Goal: Information Seeking & Learning: Learn about a topic

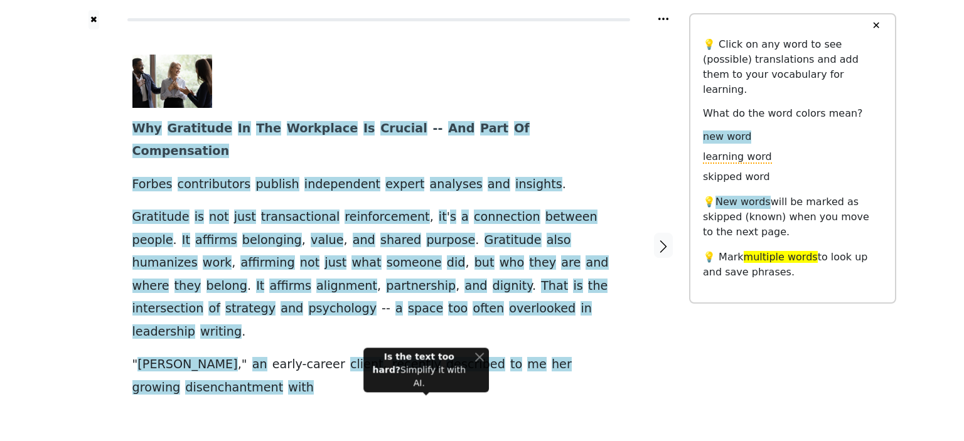
click at [876, 25] on button "✕" at bounding box center [875, 25] width 23 height 23
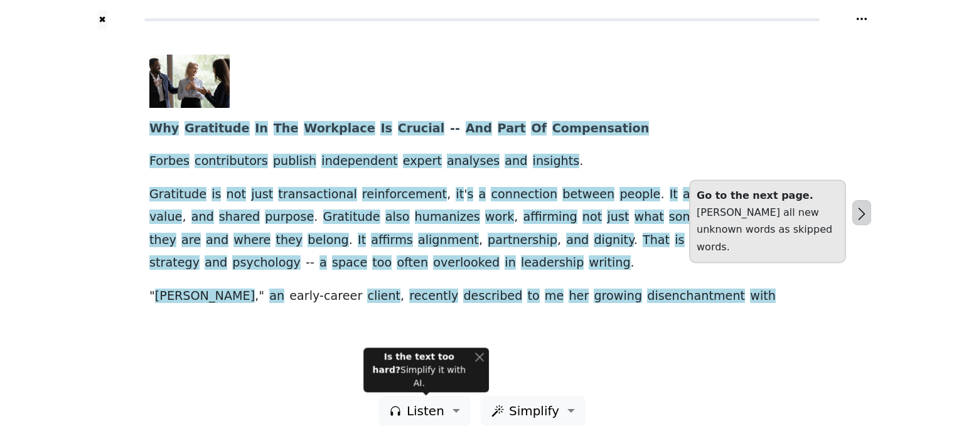
click at [858, 215] on icon "button" at bounding box center [861, 213] width 15 height 15
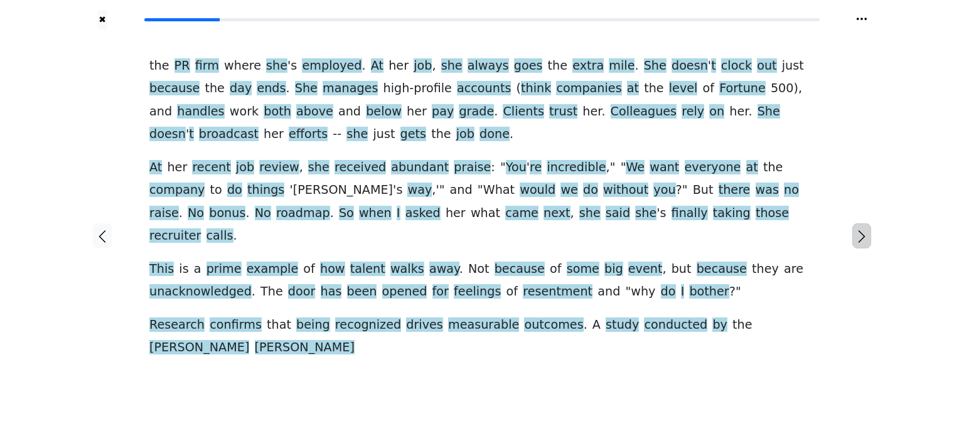
click at [859, 229] on icon "button" at bounding box center [861, 236] width 15 height 15
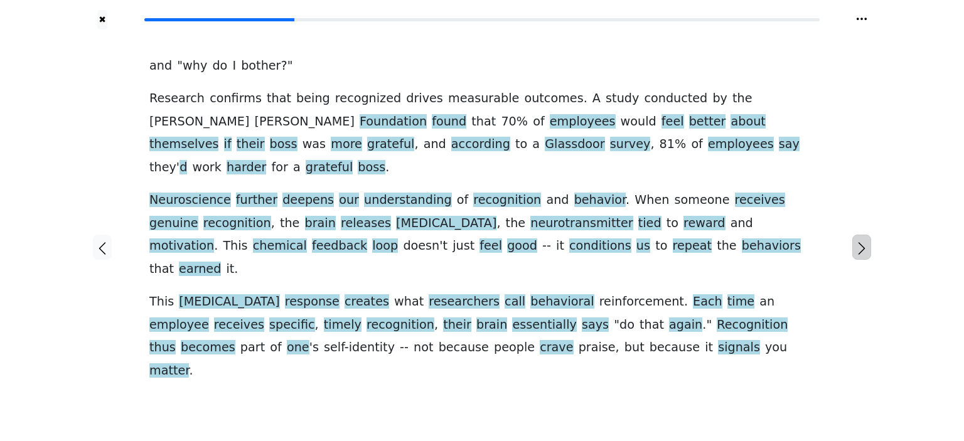
click at [859, 241] on icon "button" at bounding box center [861, 248] width 15 height 15
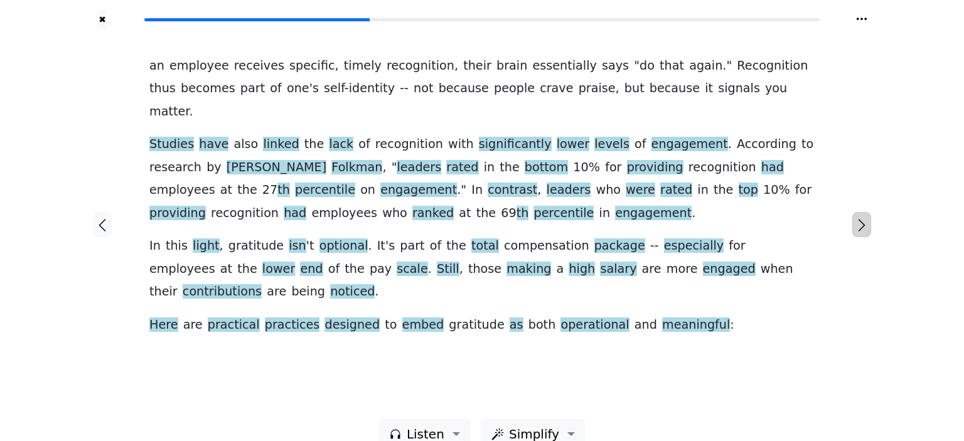
click at [859, 218] on icon "button" at bounding box center [861, 225] width 15 height 15
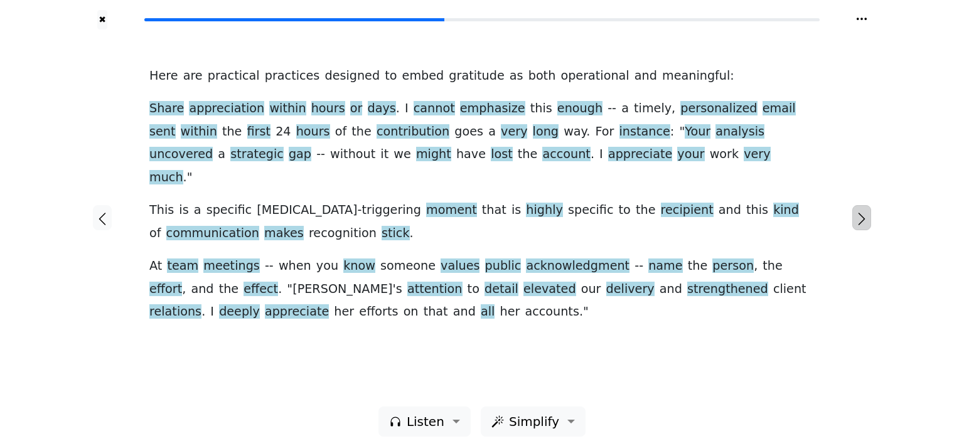
click at [859, 213] on icon "button" at bounding box center [861, 219] width 15 height 15
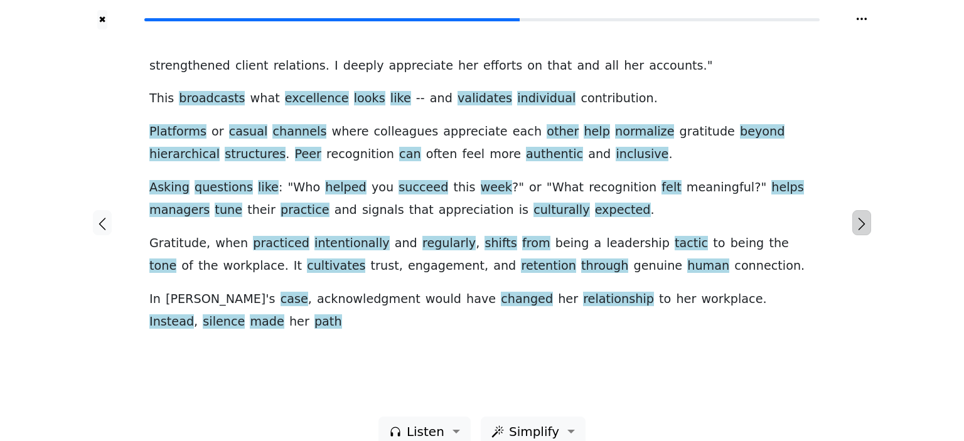
click at [859, 217] on icon "button" at bounding box center [861, 224] width 15 height 15
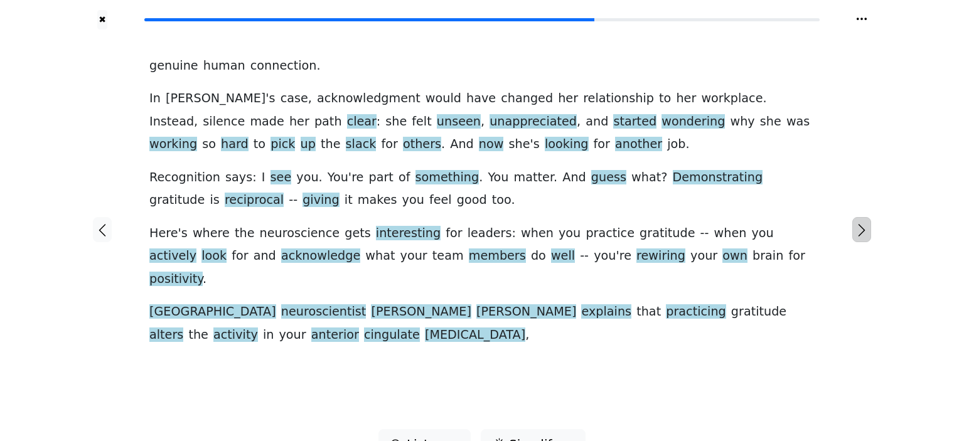
click at [859, 223] on icon "button" at bounding box center [861, 230] width 15 height 15
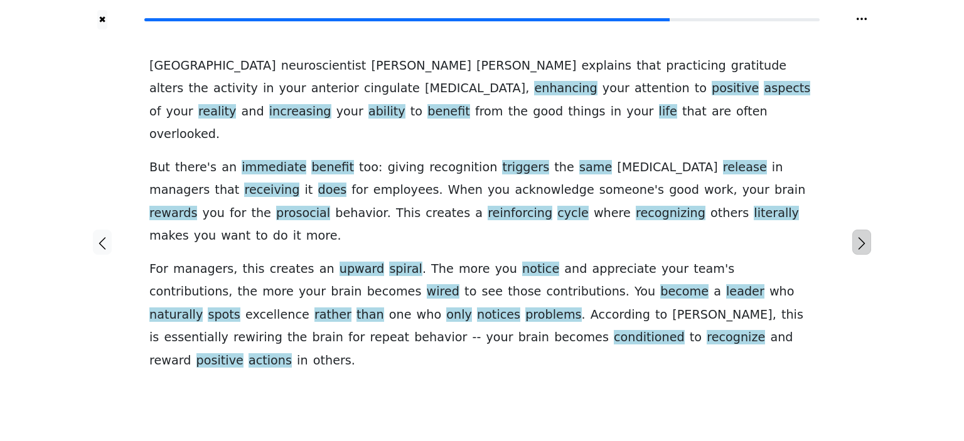
click at [859, 236] on icon "button" at bounding box center [861, 243] width 15 height 15
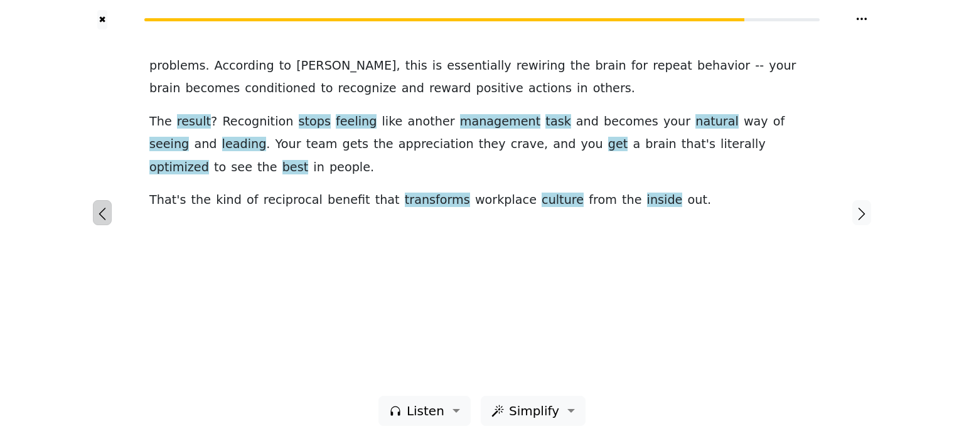
click at [99, 210] on icon "button" at bounding box center [102, 213] width 15 height 15
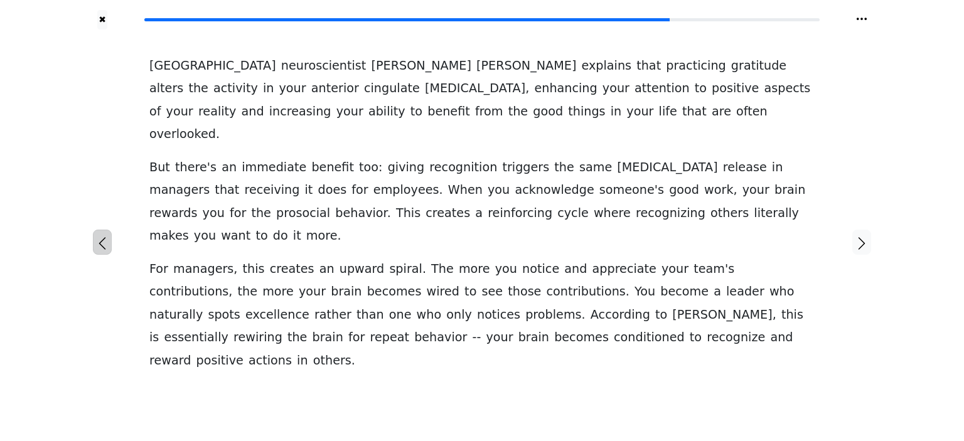
click at [99, 236] on icon "button" at bounding box center [102, 243] width 15 height 15
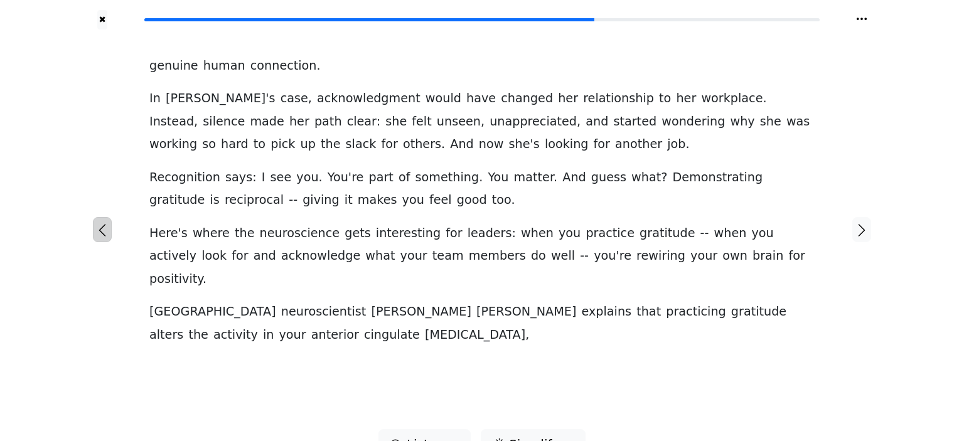
click at [99, 223] on icon "button" at bounding box center [102, 230] width 15 height 15
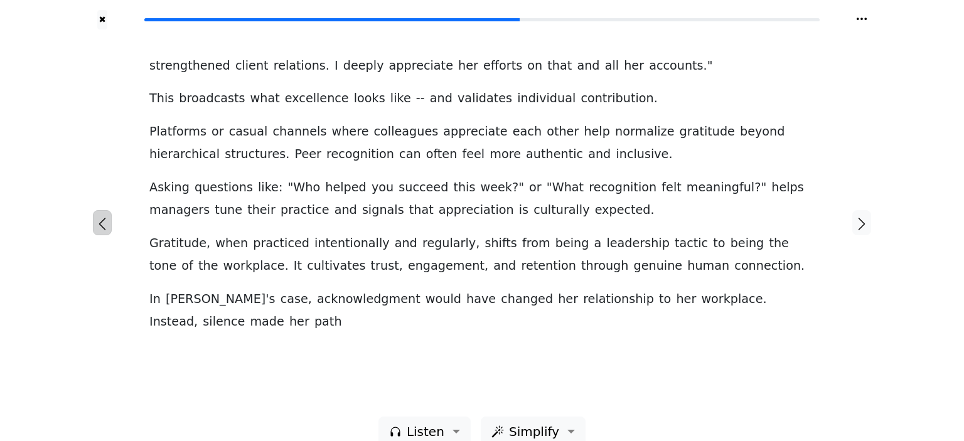
click at [99, 217] on icon "button" at bounding box center [102, 224] width 15 height 15
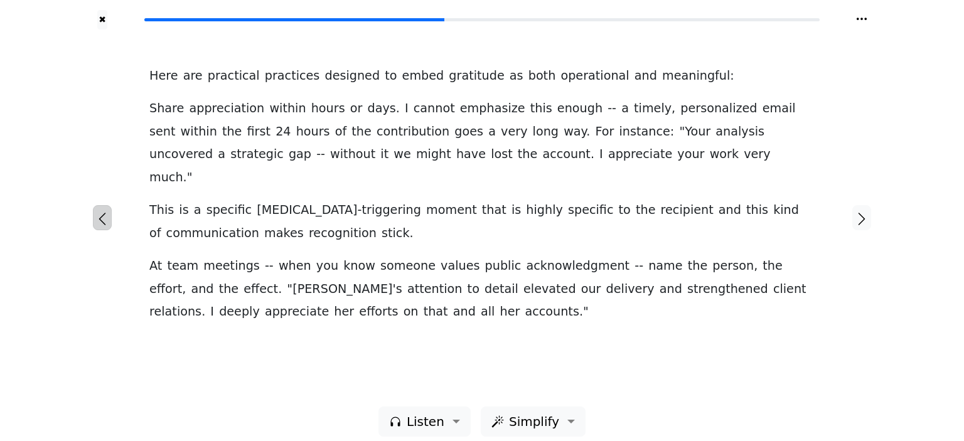
click at [99, 212] on icon "button" at bounding box center [102, 219] width 15 height 15
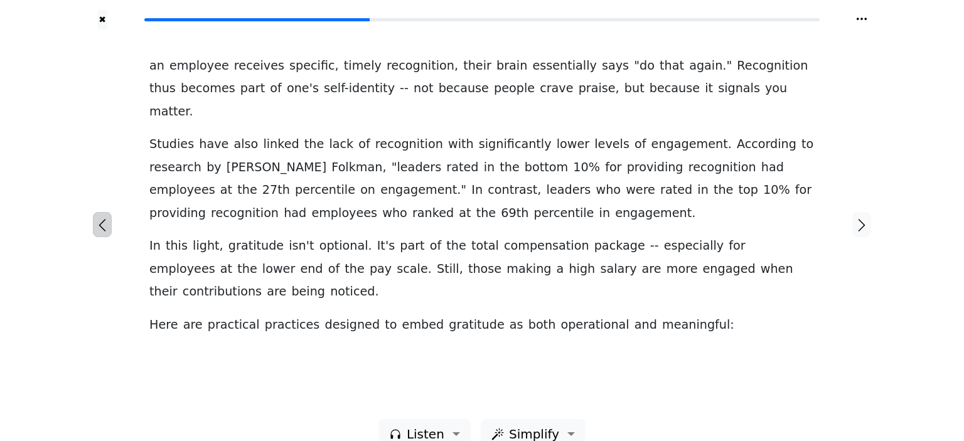
click at [99, 218] on icon "button" at bounding box center [102, 225] width 15 height 15
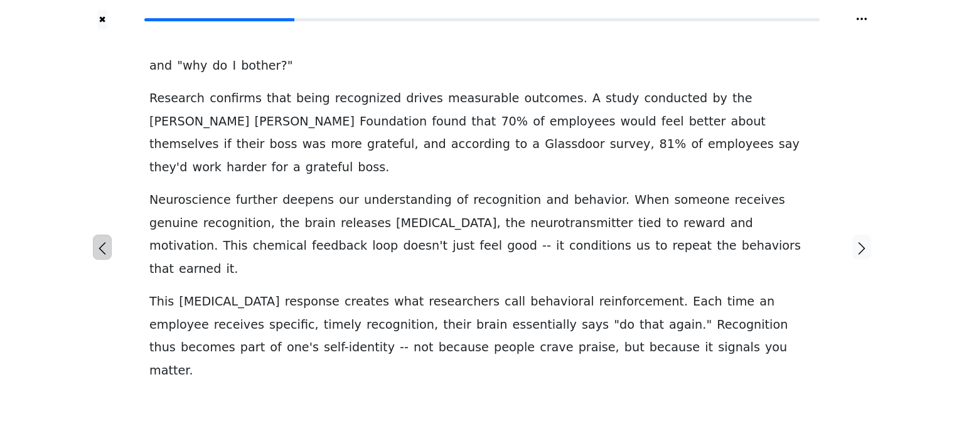
click at [99, 241] on icon "button" at bounding box center [102, 248] width 15 height 15
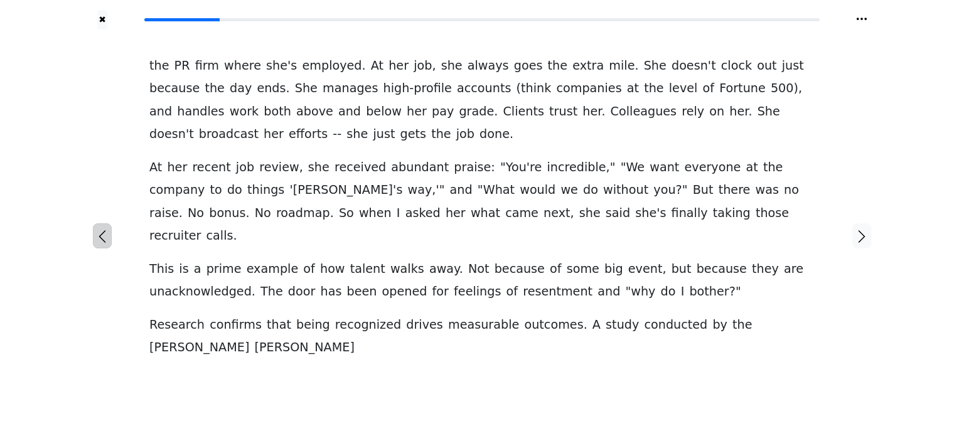
click at [99, 229] on icon "button" at bounding box center [102, 236] width 15 height 15
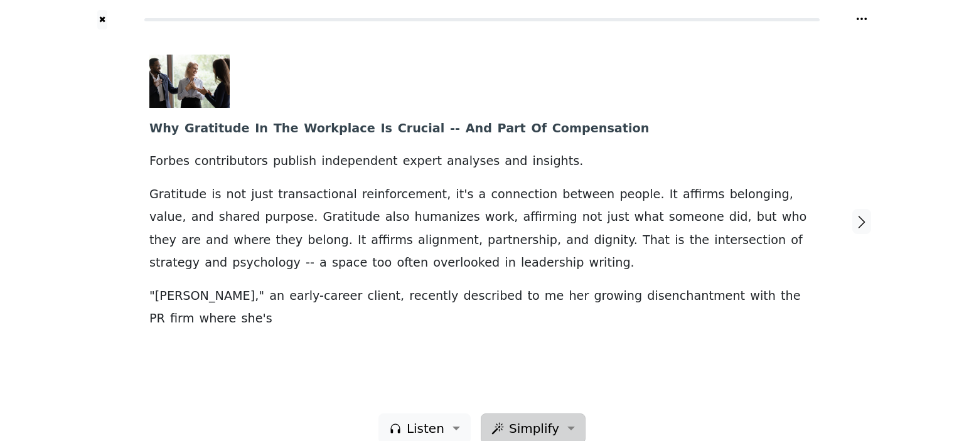
click at [471, 414] on button "Simplify" at bounding box center [424, 429] width 92 height 30
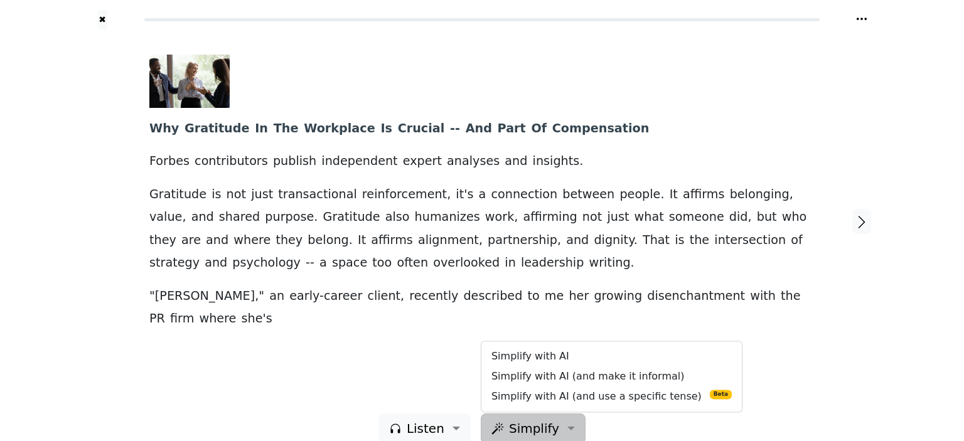
click at [667, 414] on div "Listen Simplify Simplify with AI Simplify with AI (and make it informal) Simpli…" at bounding box center [482, 429] width 828 height 30
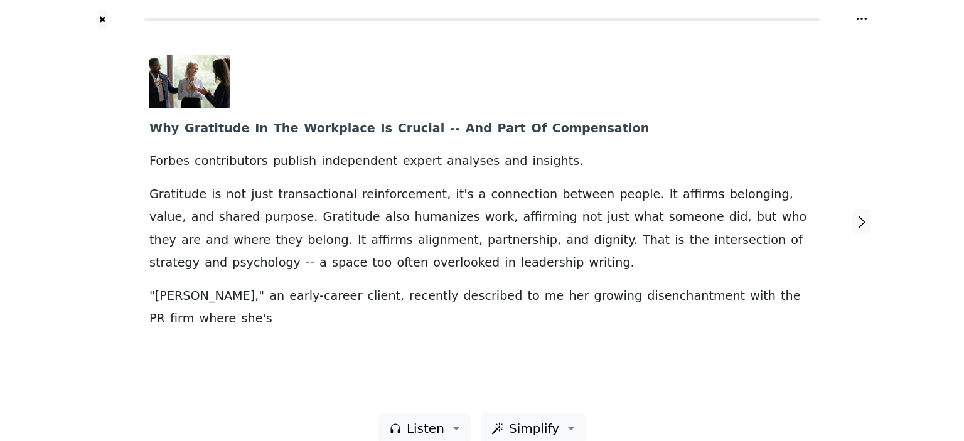
click at [861, 19] on icon at bounding box center [862, 19] width 10 height 3
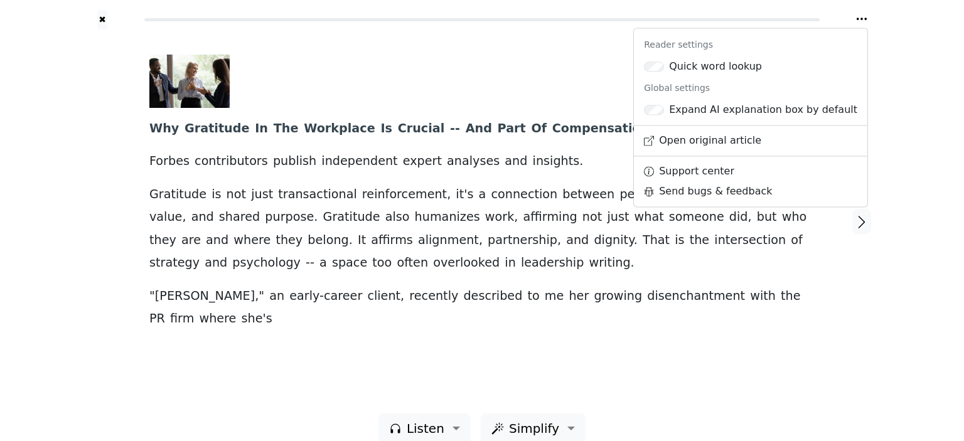
click at [525, 56] on div at bounding box center [477, 81] width 656 height 53
